Goal: Complete application form

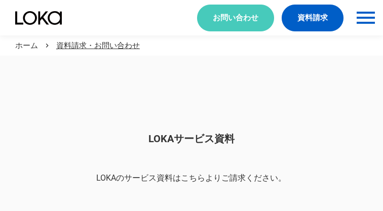
scroll to position [850, 0]
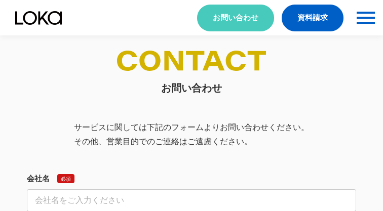
select select "その他"
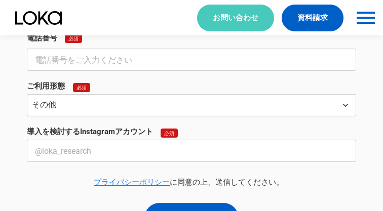
select select "その他"
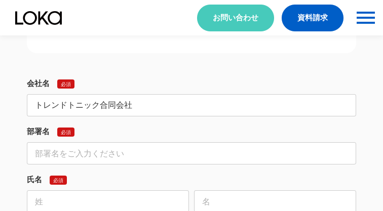
type input "トレンドトニック合同会社"
type input "法人営業部"
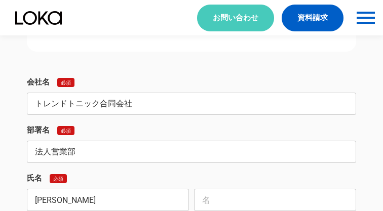
type input "[PERSON_NAME]"
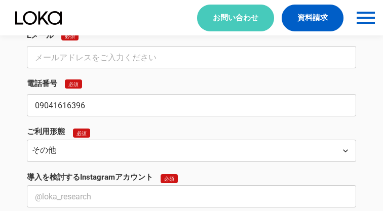
type input "09041616396"
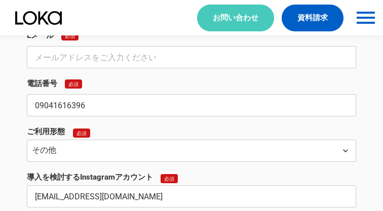
type input "[EMAIL_ADDRESS][DOMAIN_NAME]"
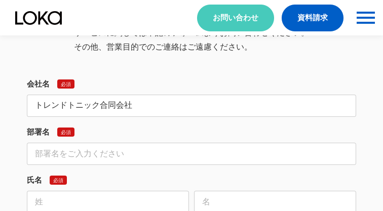
type input "トレンドトニック合同会社"
type input "法人営業部"
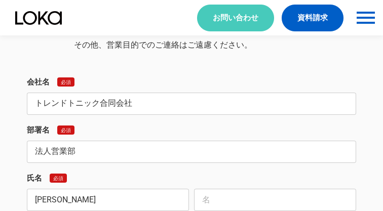
type input "[PERSON_NAME]"
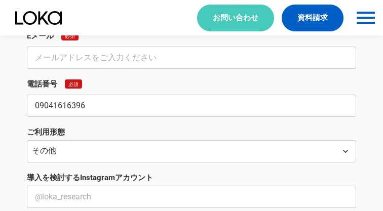
type input "09041616396"
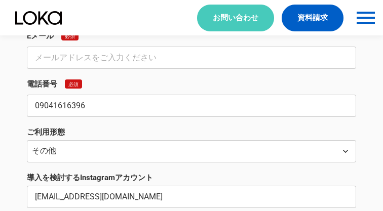
type input "[EMAIL_ADDRESS][DOMAIN_NAME]"
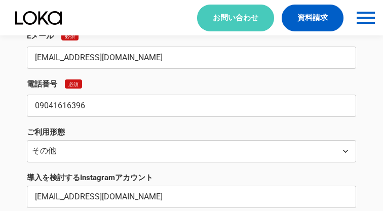
type input "[EMAIL_ADDRESS][DOMAIN_NAME]"
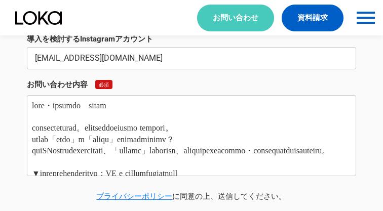
type textarea "lore・ipsumdo　sitam consecteturad。elitseddoeiusmo tempori。 utlab「etdo」m「aliqu」en…"
